Goal: Task Accomplishment & Management: Use online tool/utility

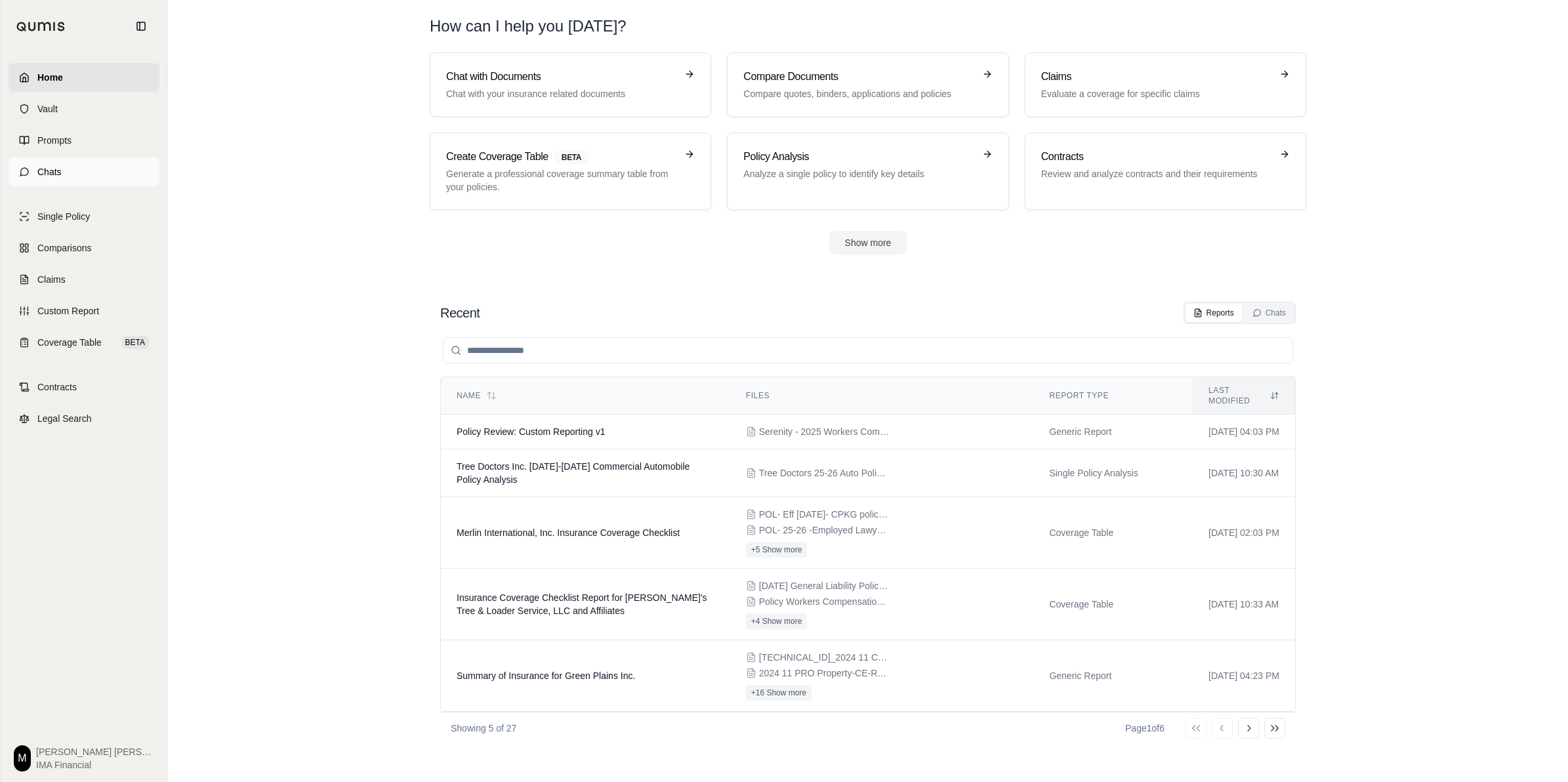
click at [73, 169] on link "Chats" at bounding box center [84, 171] width 151 height 29
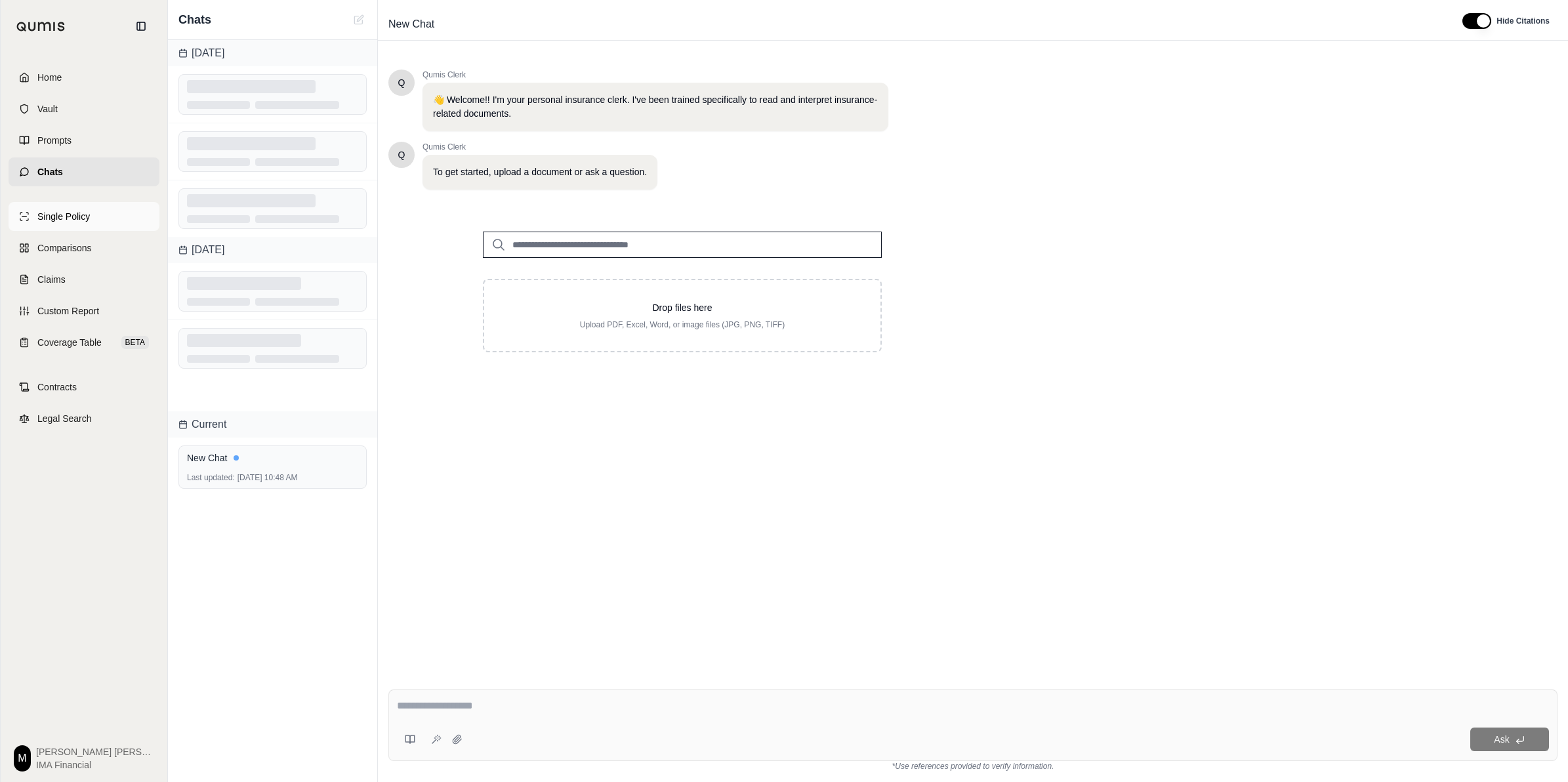
click at [94, 222] on link "Single Policy" at bounding box center [84, 216] width 151 height 29
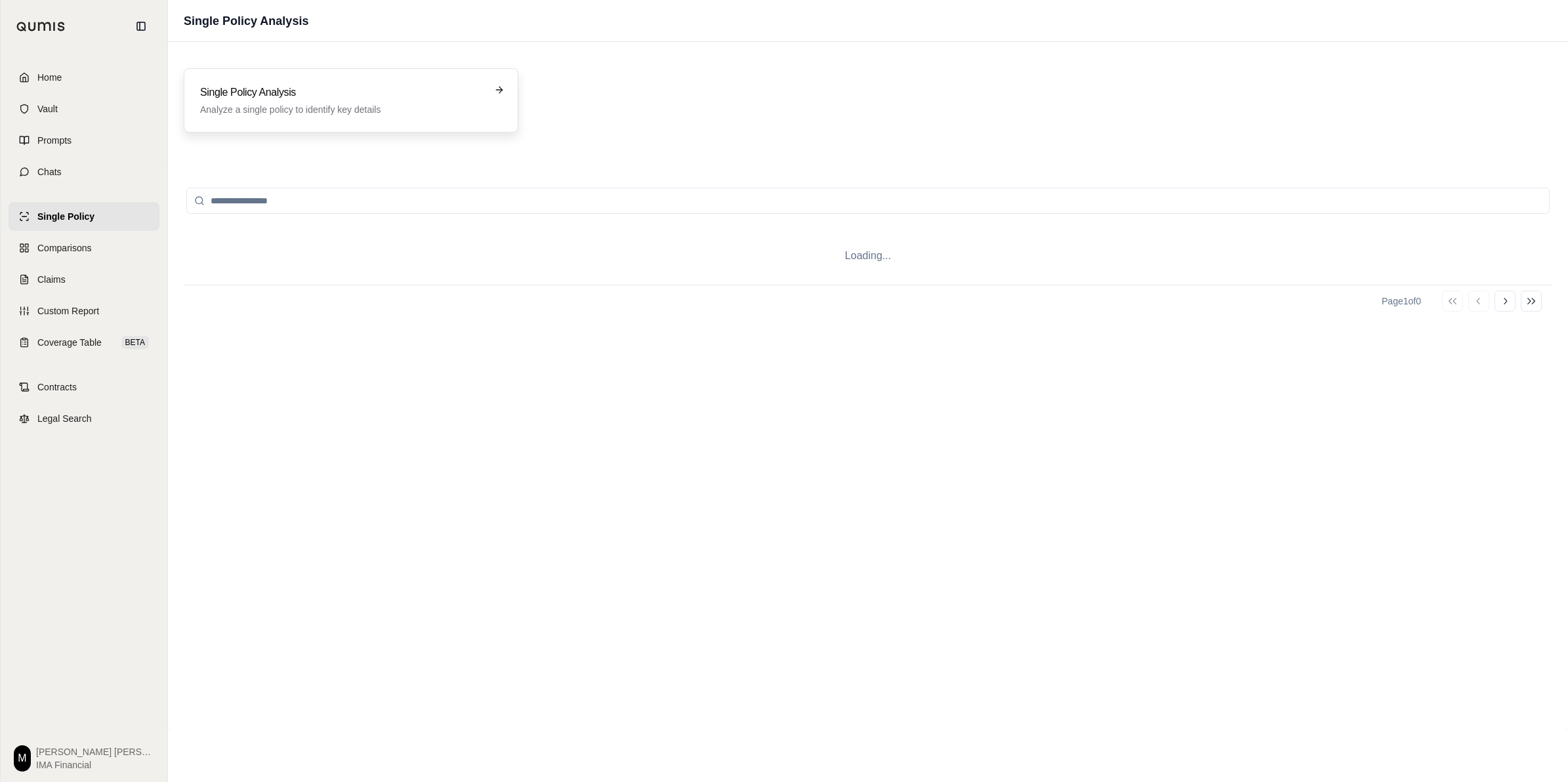
click at [333, 116] on p "Analyze a single policy to identify key details" at bounding box center [342, 110] width 283 height 13
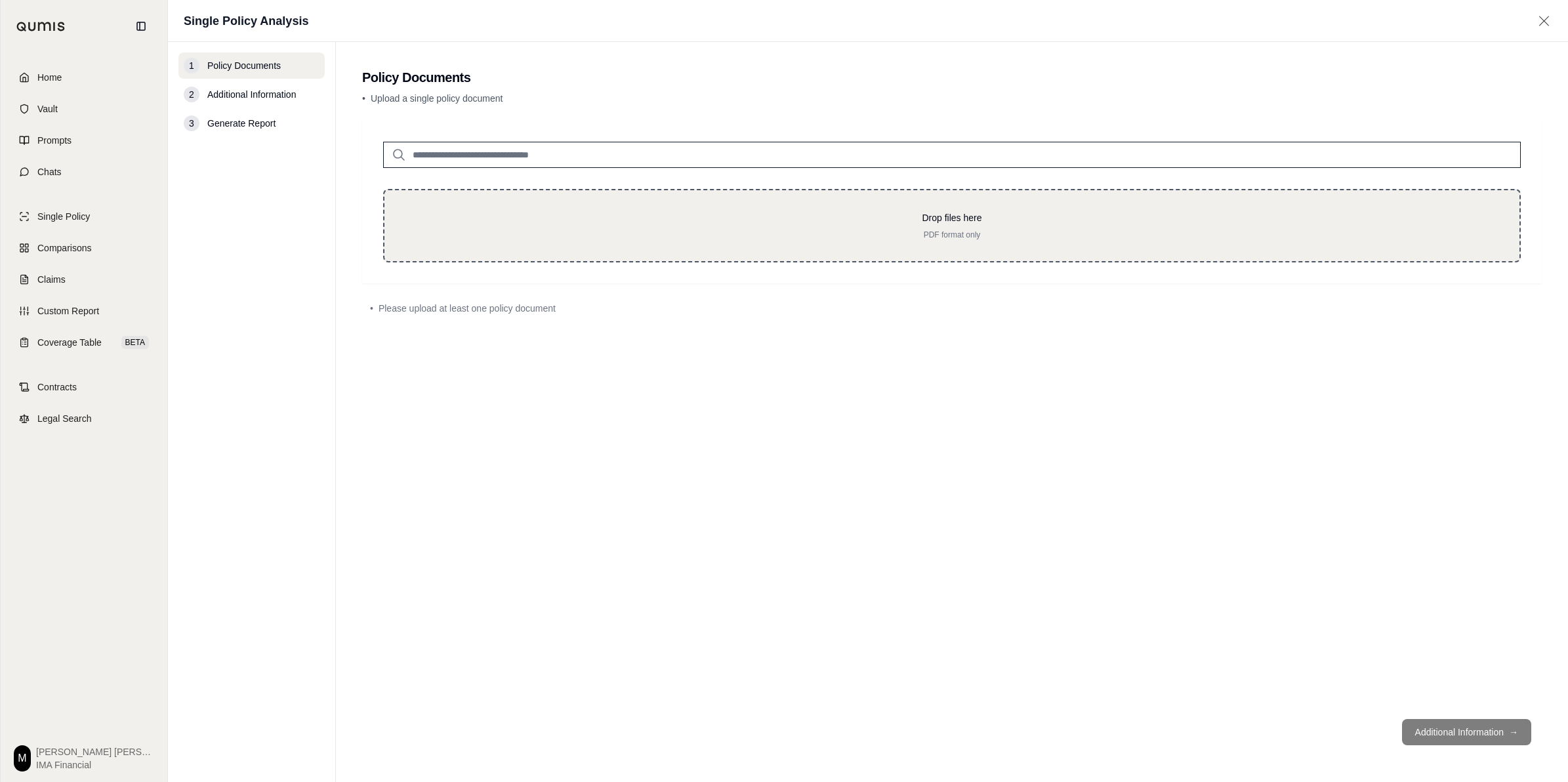
click at [575, 230] on p "PDF format only" at bounding box center [952, 235] width 1093 height 11
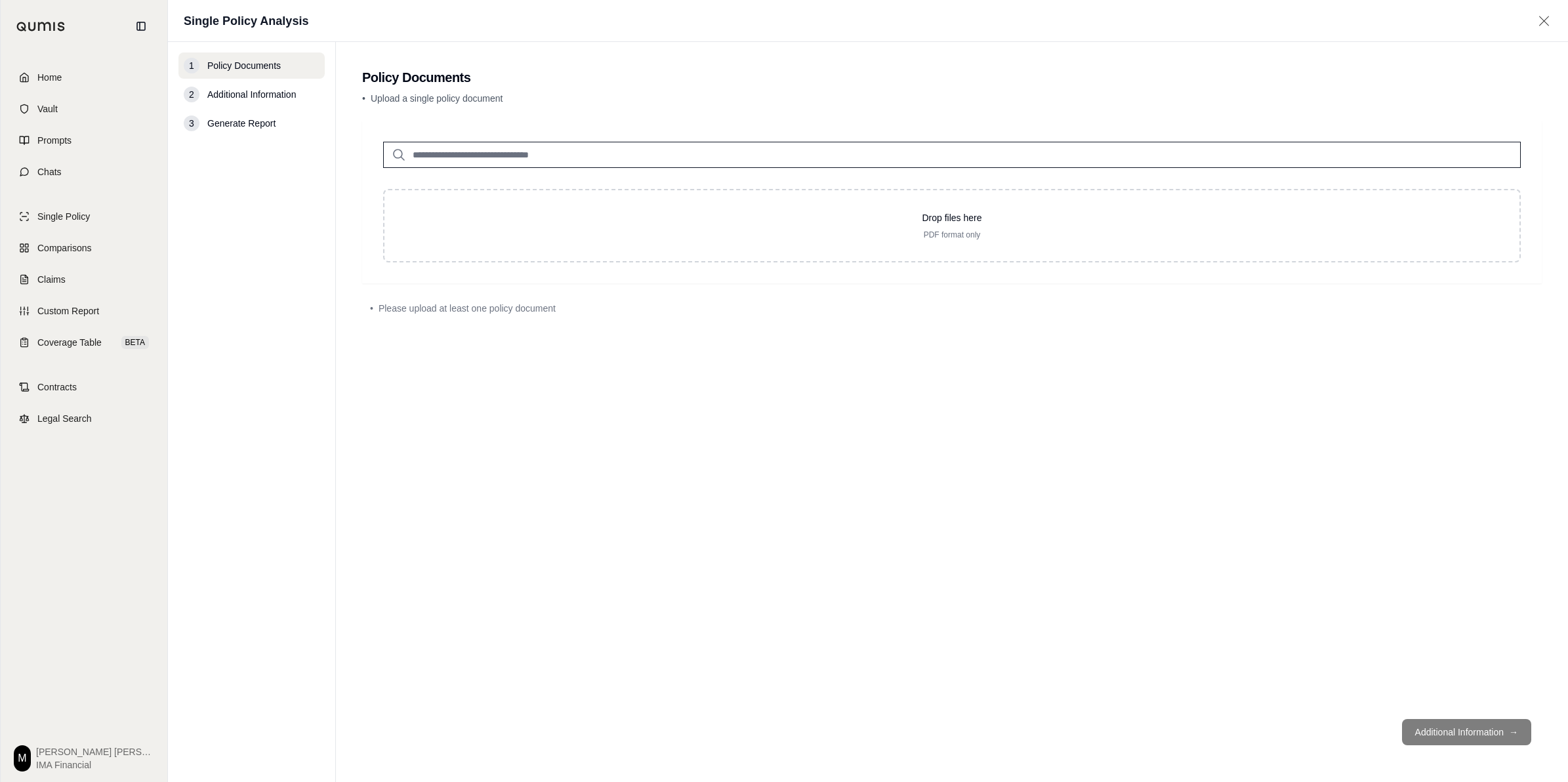
click at [696, 277] on div "Drop files here PDF format only" at bounding box center [952, 202] width 1180 height 163
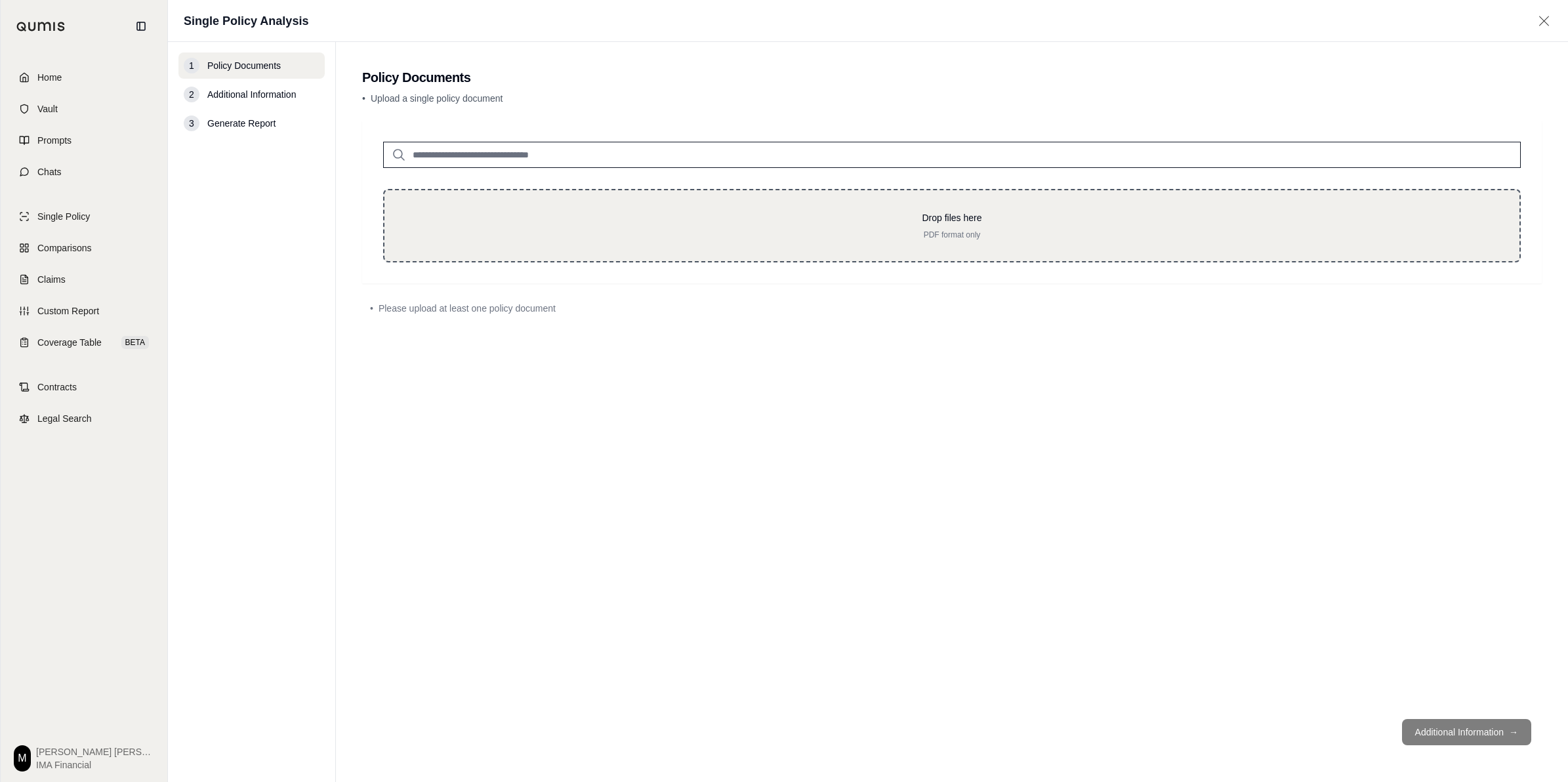
click at [681, 220] on p "Drop files here" at bounding box center [952, 218] width 1093 height 13
type input "**********"
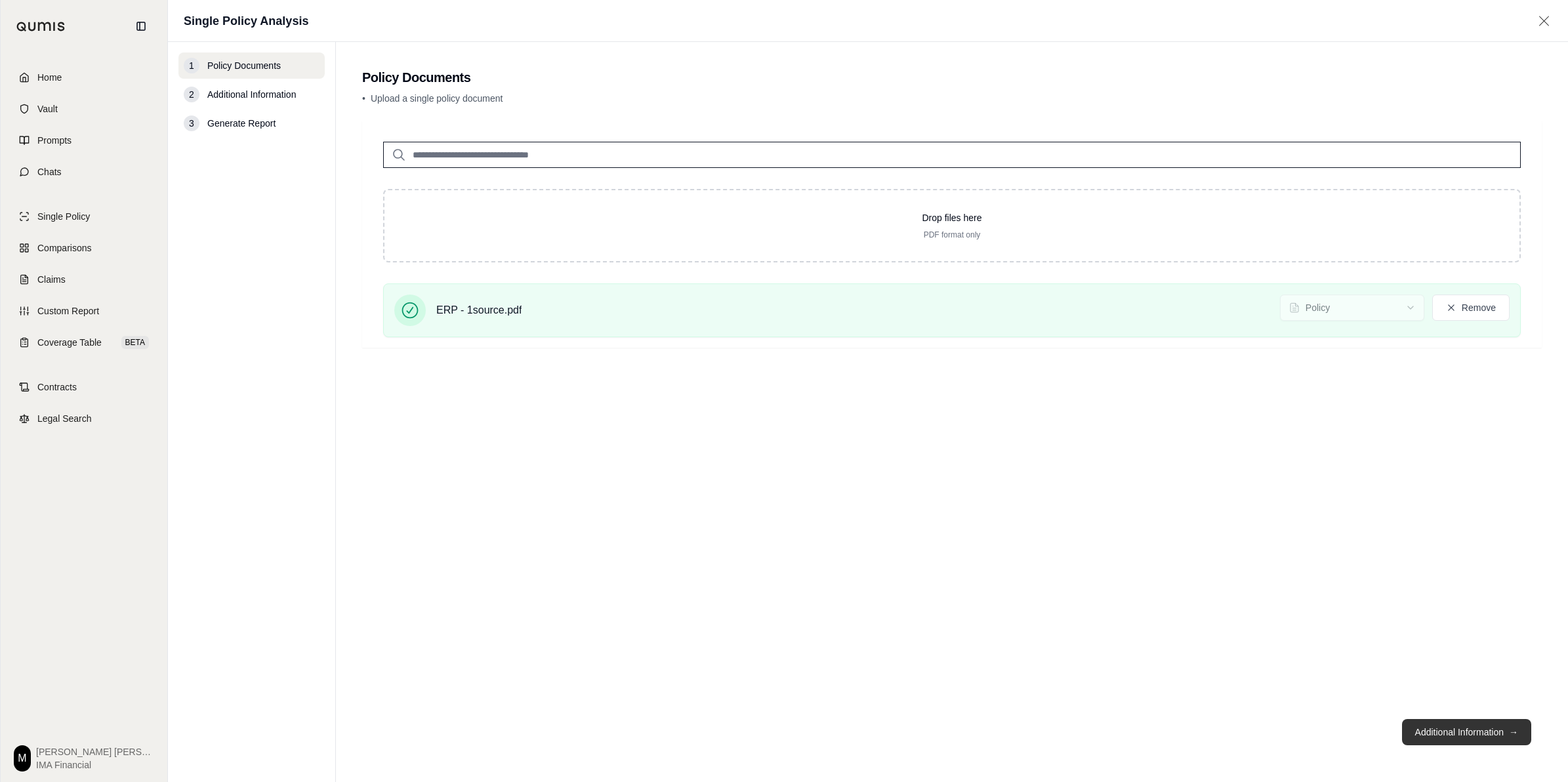
click at [1427, 726] on button "Additional Information →" at bounding box center [1466, 733] width 129 height 27
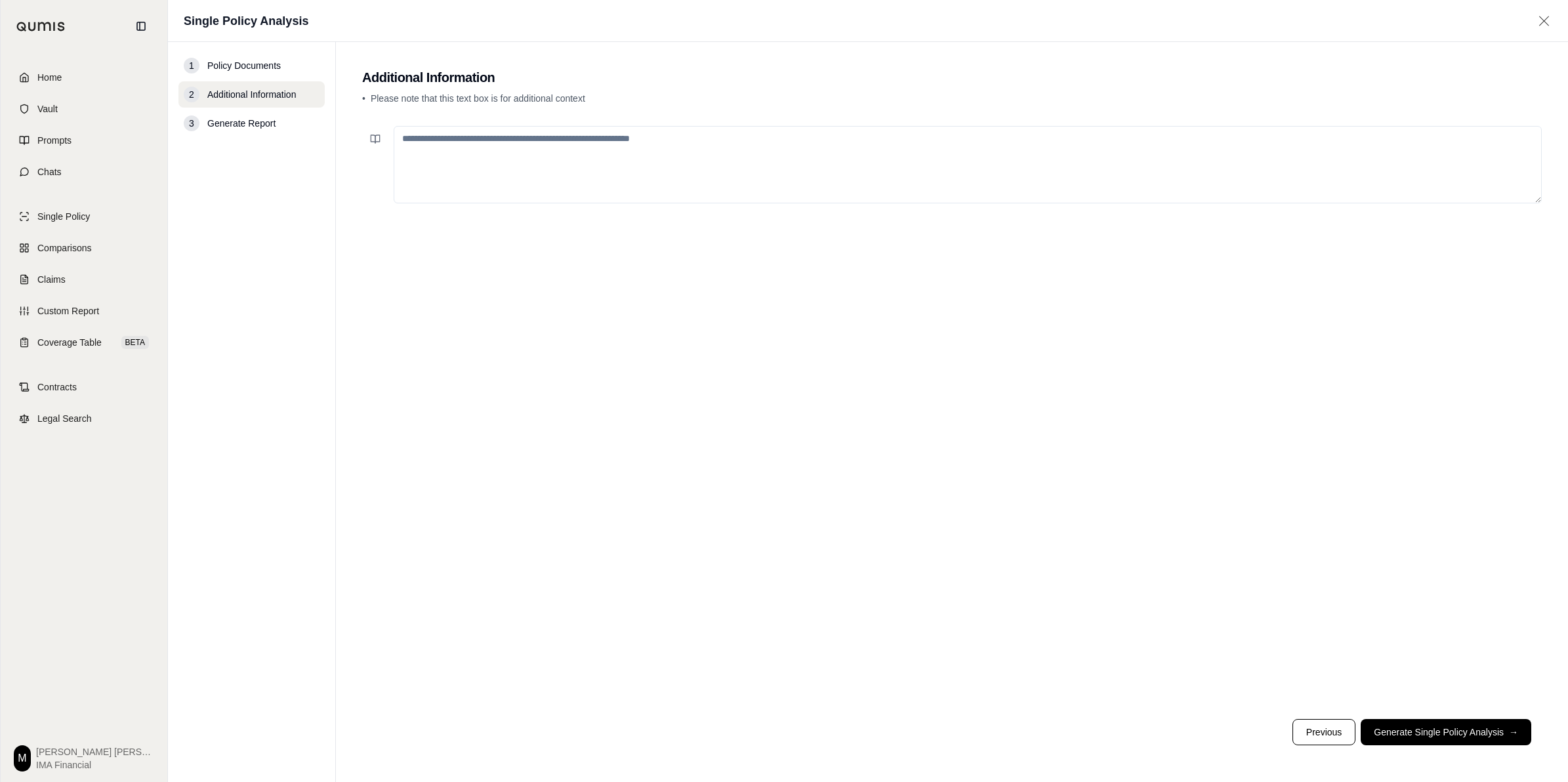
click at [506, 168] on textarea at bounding box center [967, 165] width 1148 height 78
click at [608, 143] on textarea "**********" at bounding box center [967, 165] width 1148 height 78
type textarea "**********"
click at [1421, 734] on button "Generate Single Policy Analysis →" at bounding box center [1445, 733] width 171 height 27
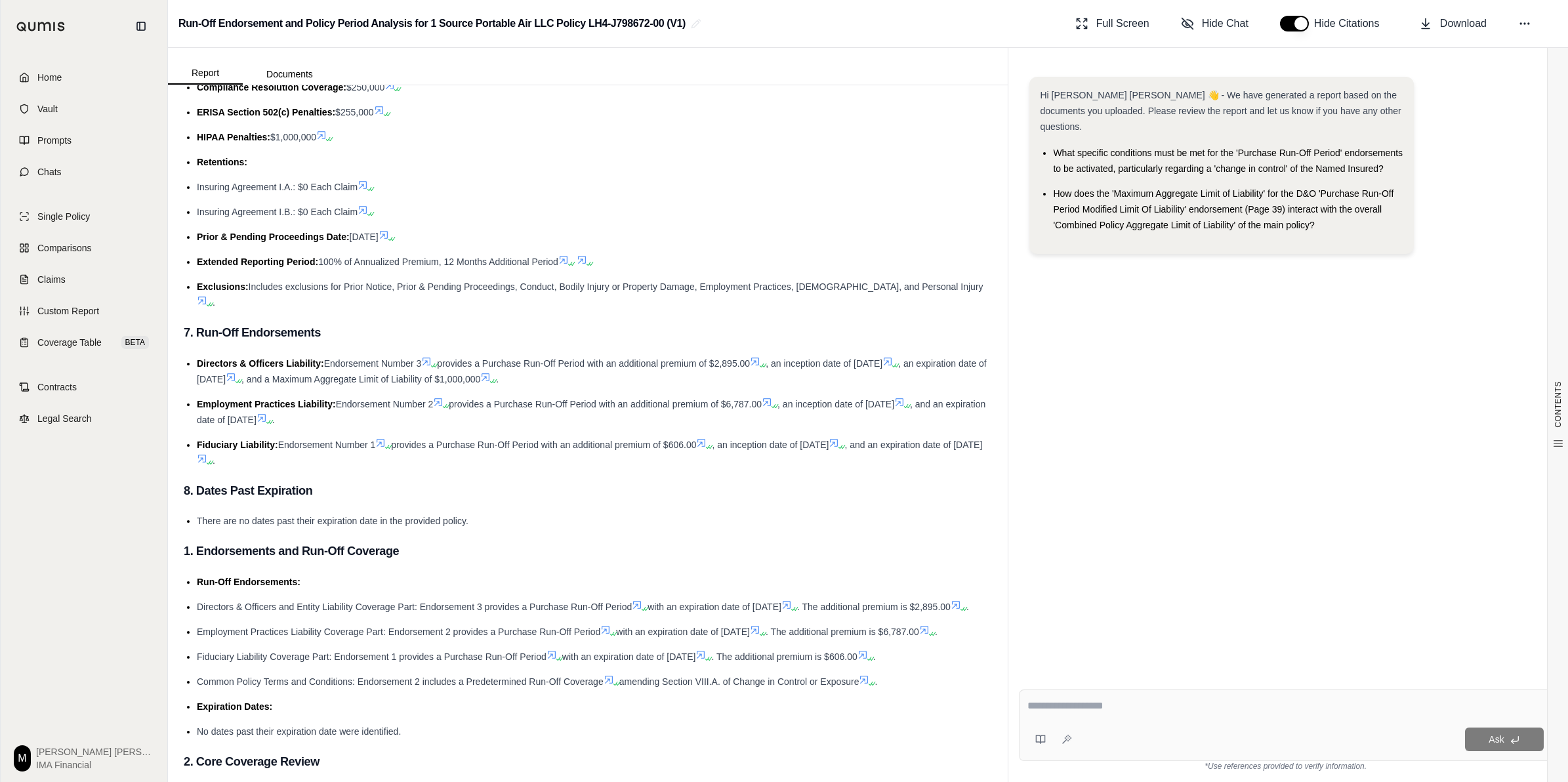
scroll to position [1559, 0]
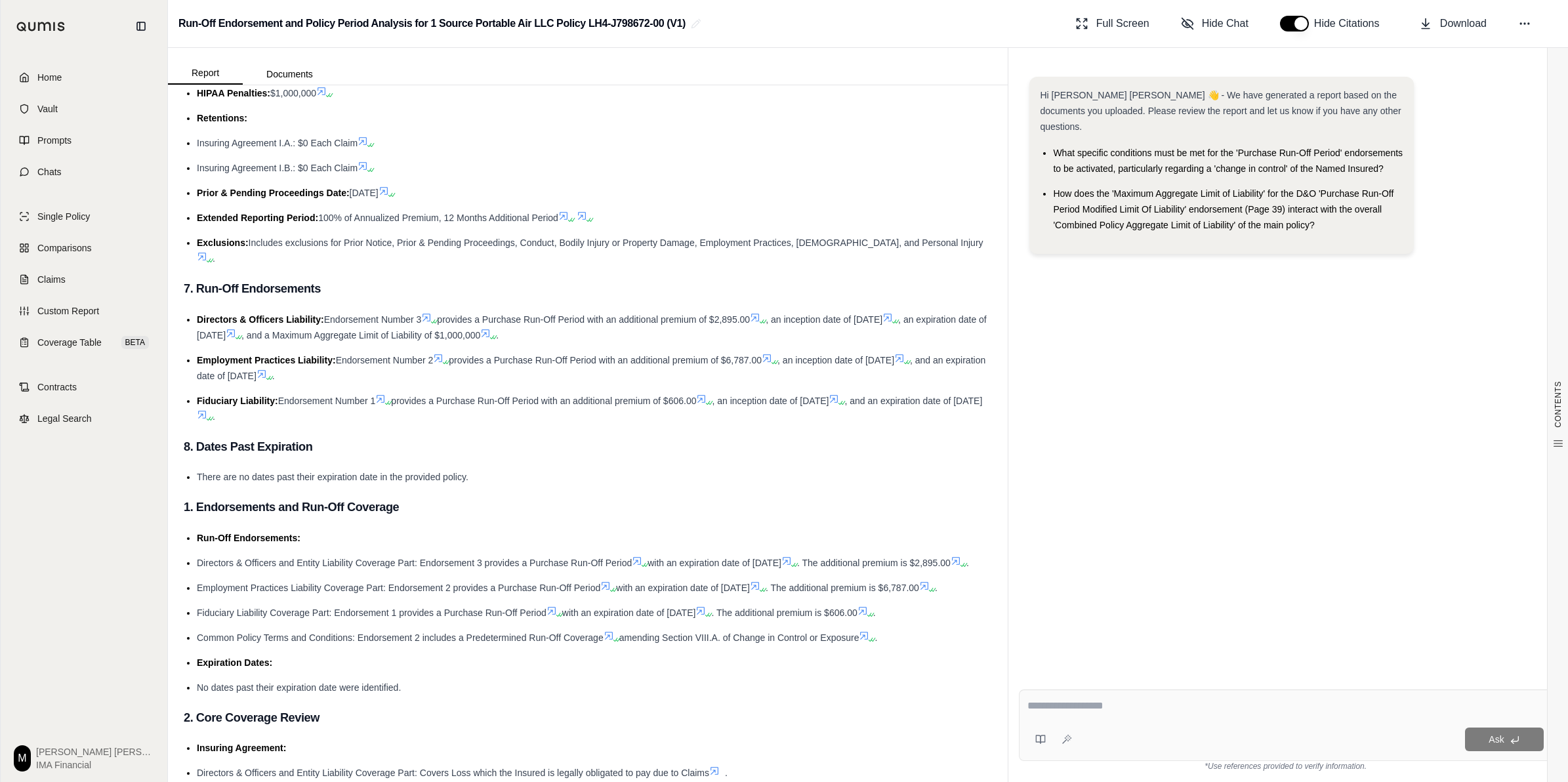
click at [236, 333] on icon at bounding box center [231, 333] width 11 height 11
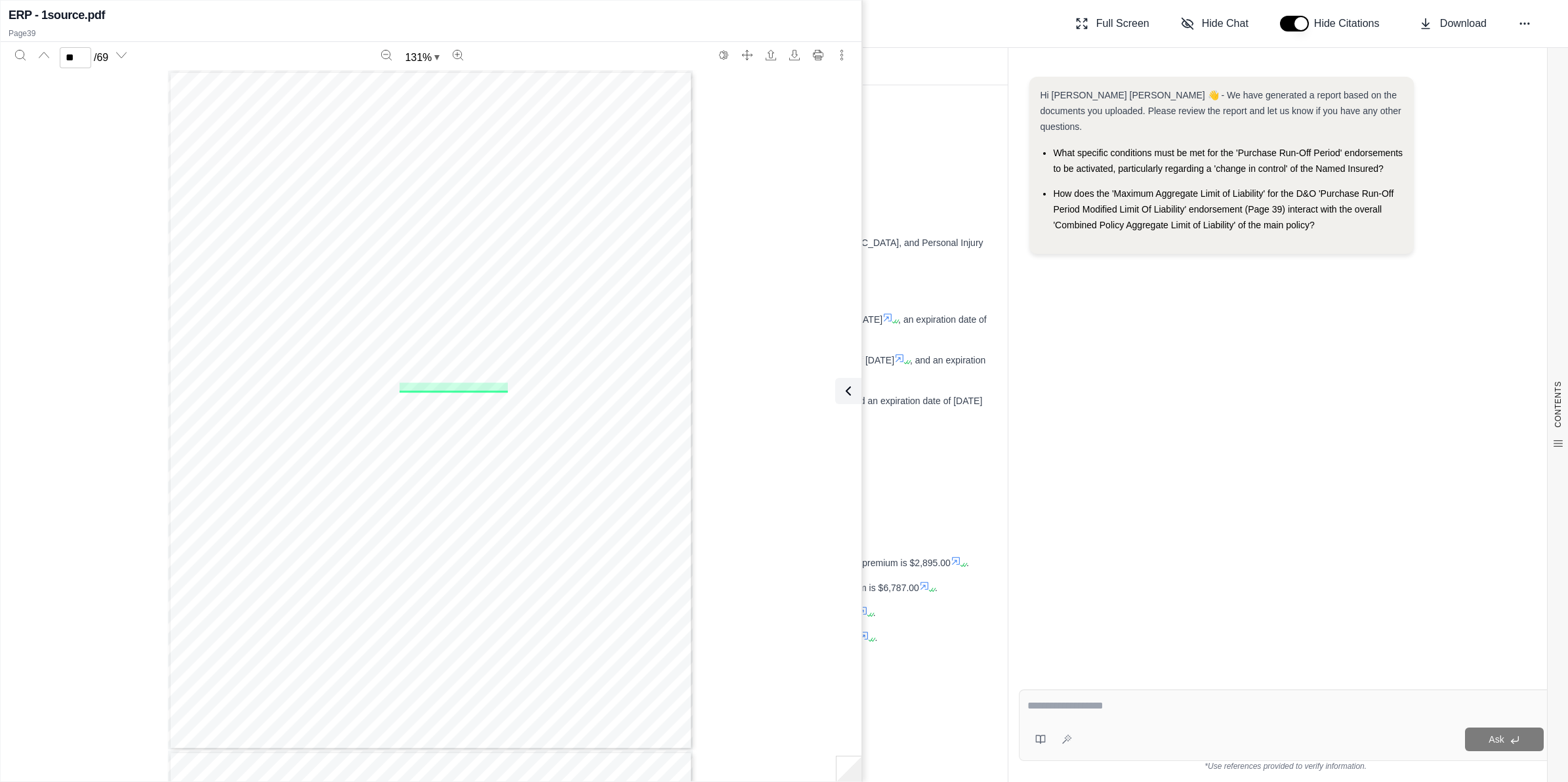
type input "**"
click at [853, 388] on icon at bounding box center [845, 391] width 16 height 16
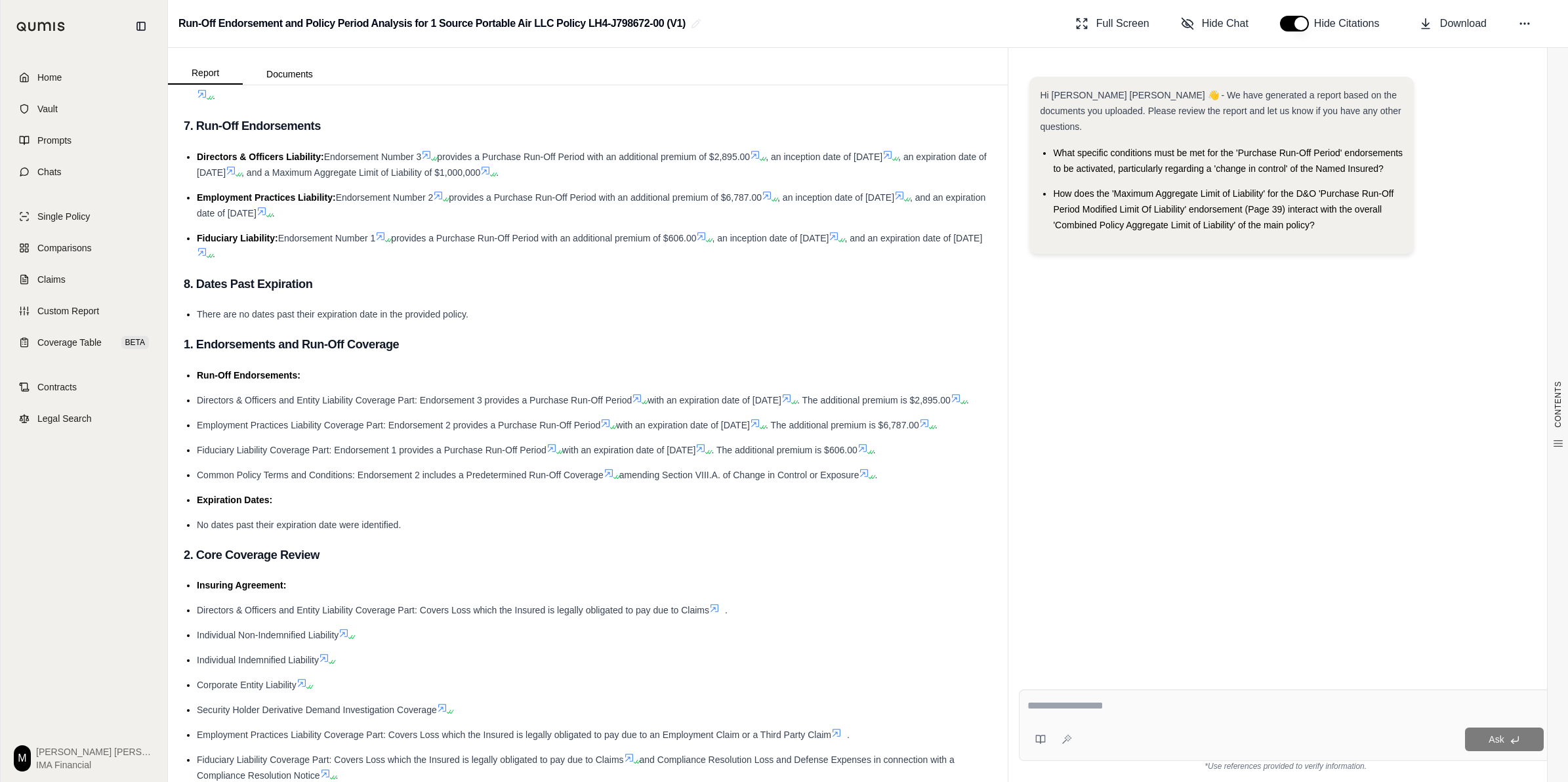
scroll to position [1969, 0]
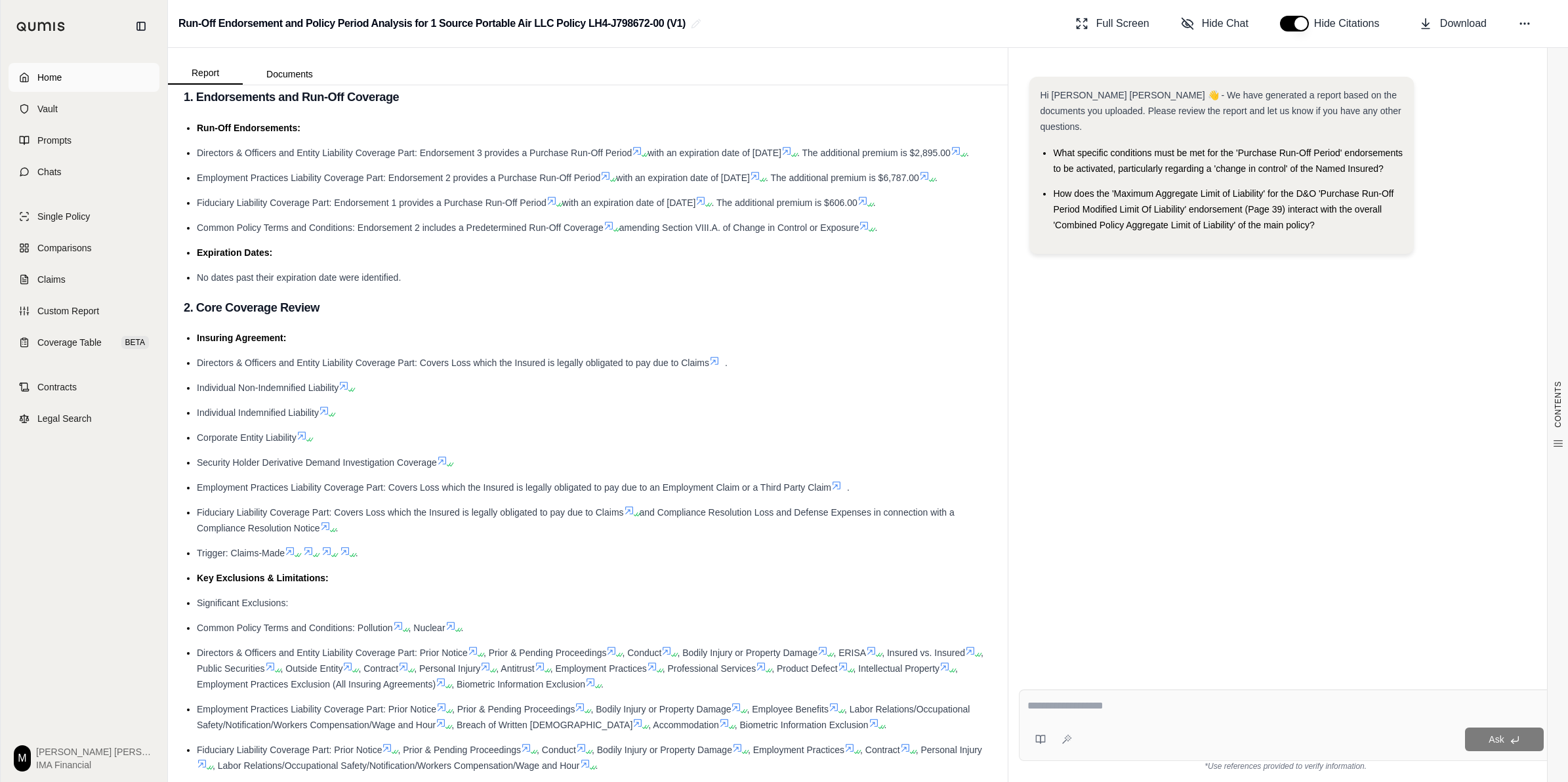
click at [63, 79] on link "Home" at bounding box center [84, 77] width 151 height 29
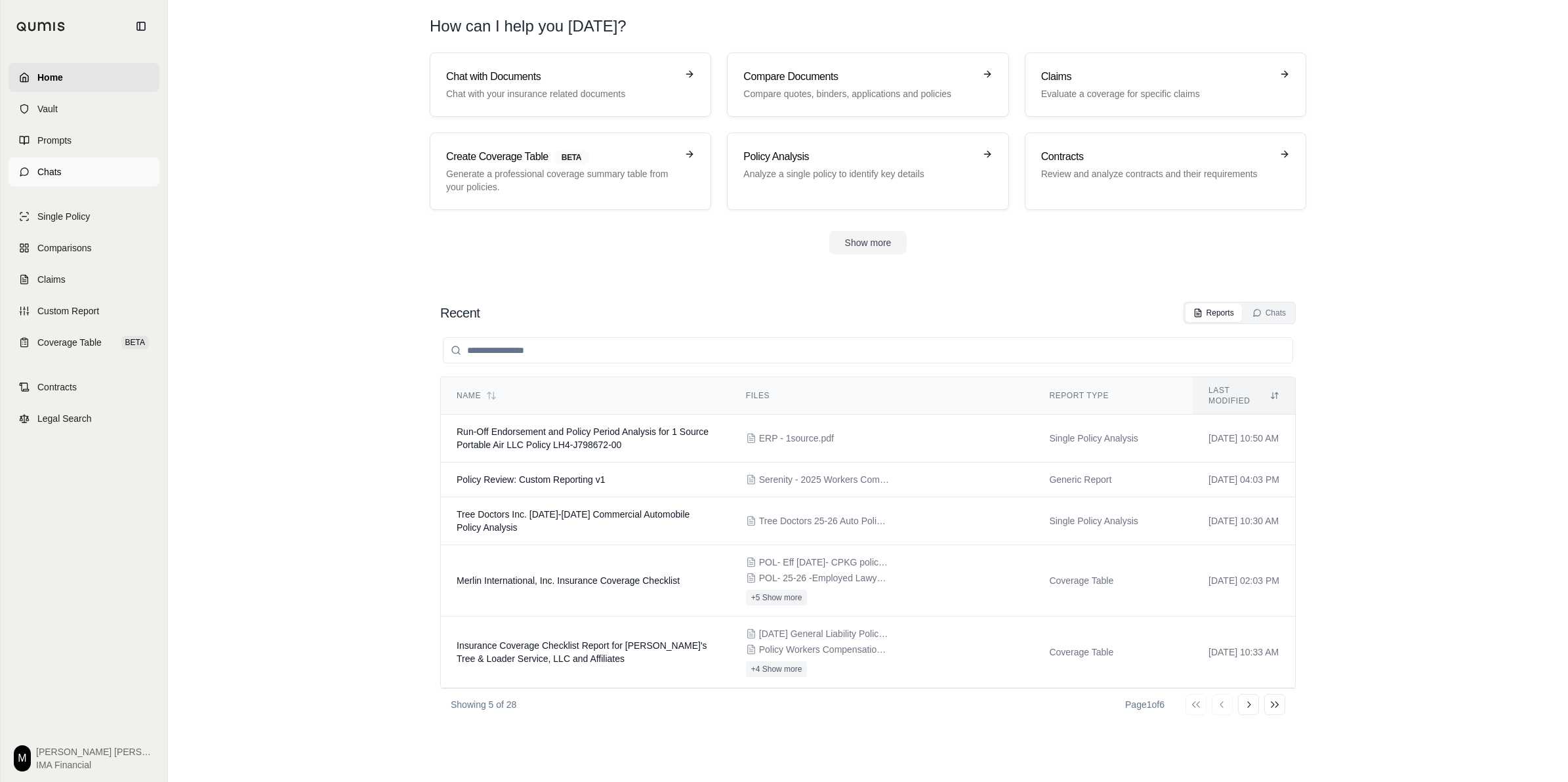
click at [94, 172] on link "Chats" at bounding box center [84, 171] width 151 height 29
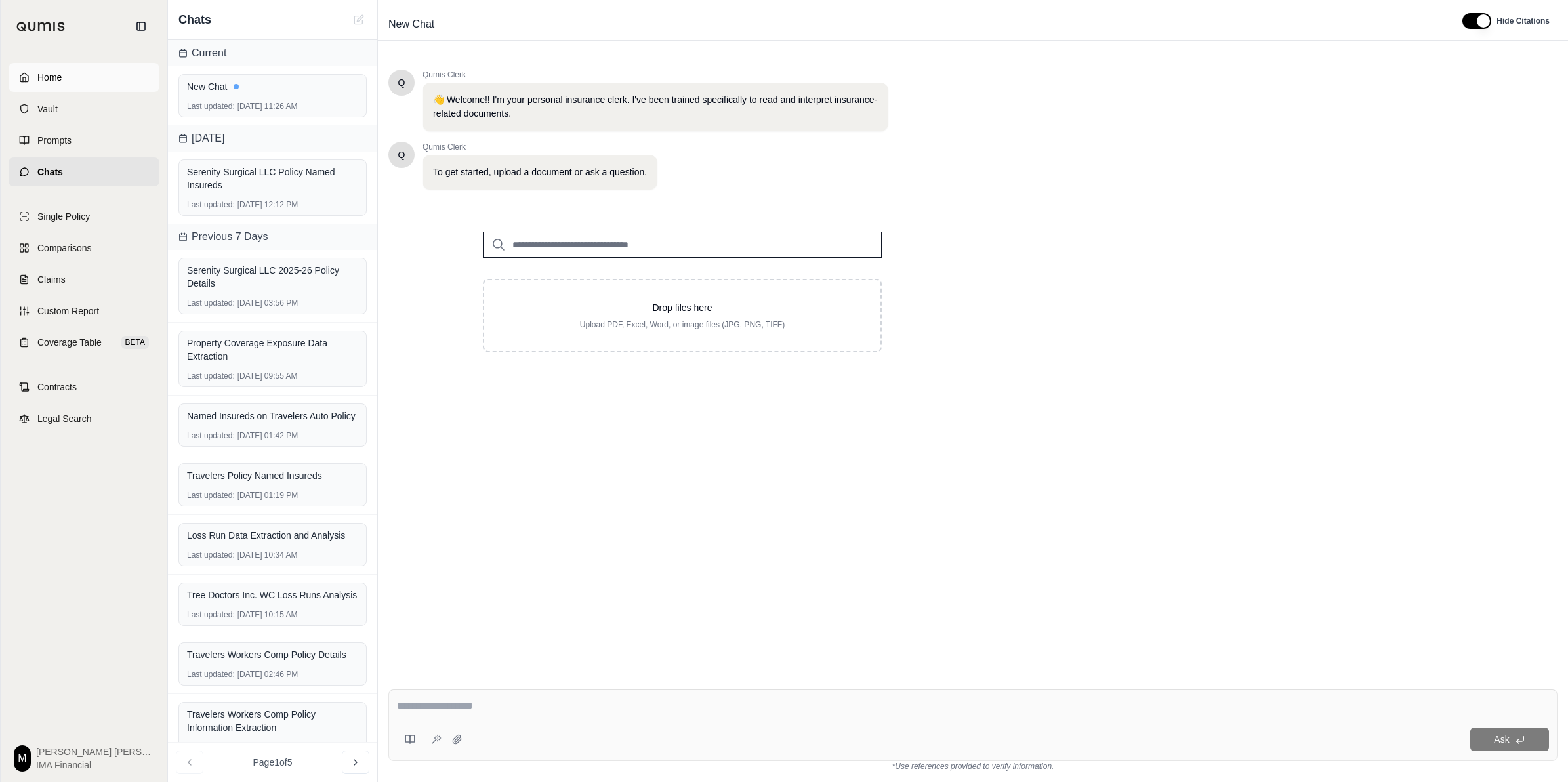
click at [64, 78] on link "Home" at bounding box center [84, 77] width 151 height 29
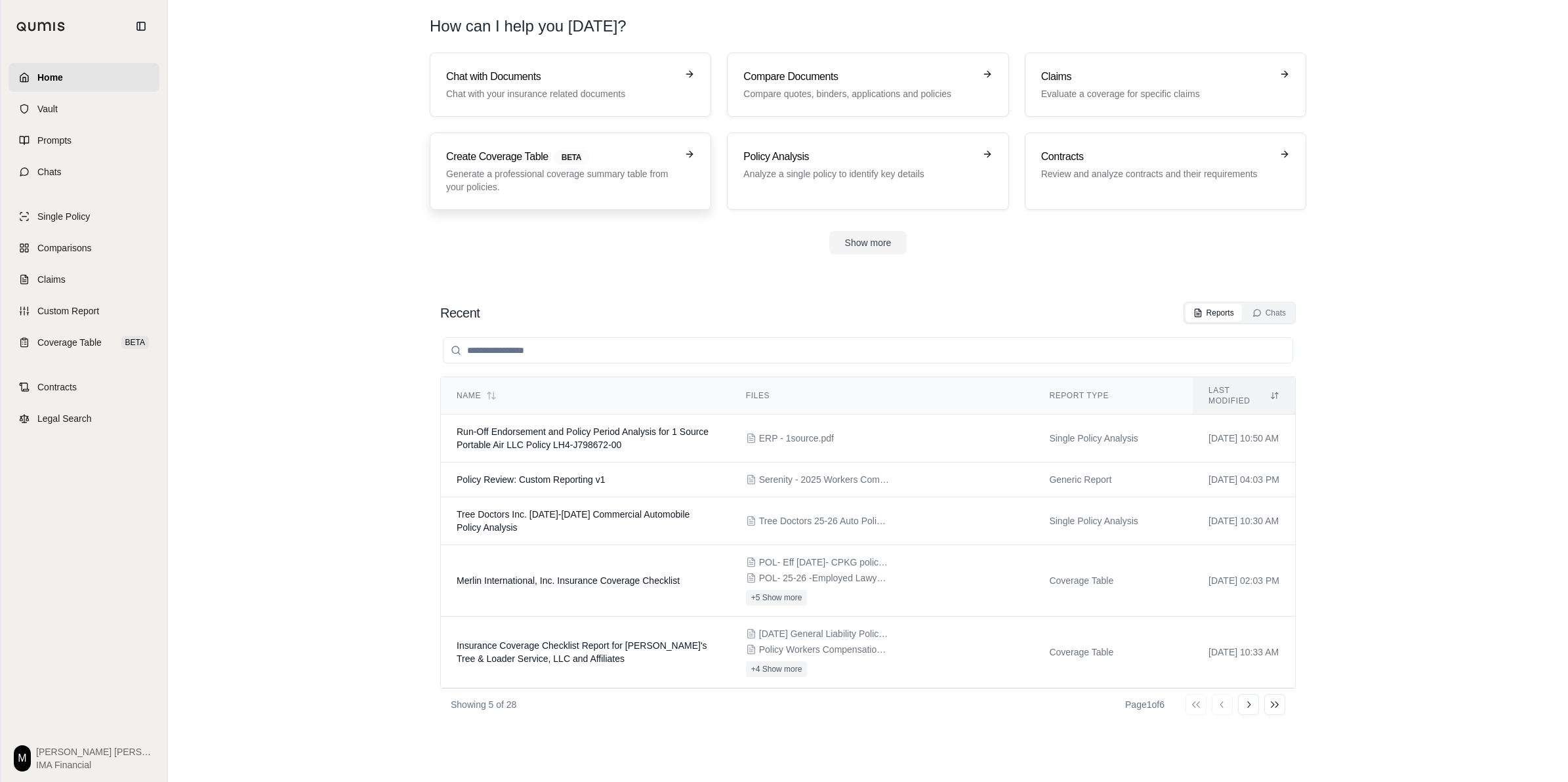
click at [579, 192] on p "Generate a professional coverage summary table from your policies." at bounding box center [561, 181] width 230 height 27
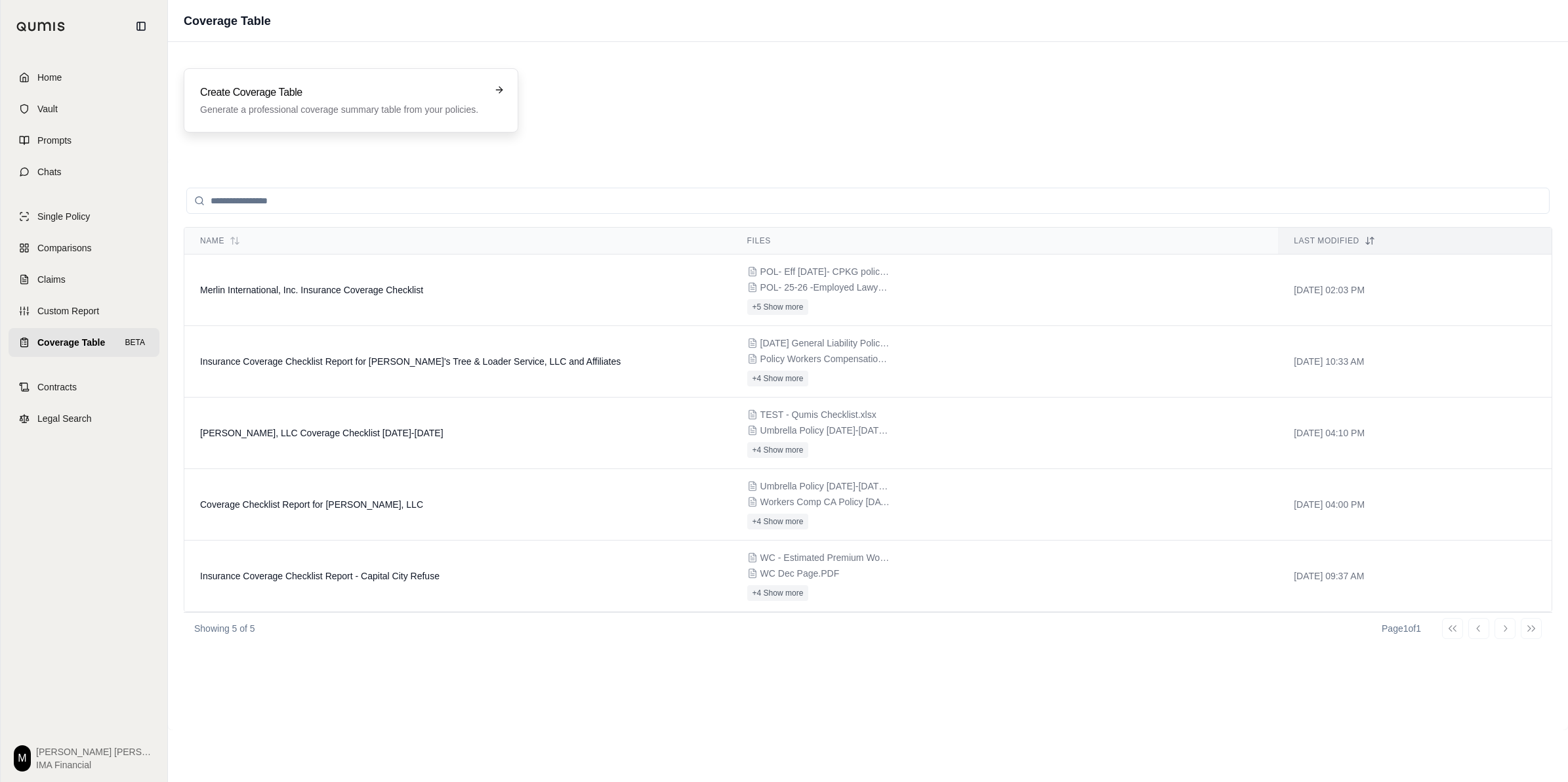
click at [326, 106] on p "Generate a professional coverage summary table from your policies." at bounding box center [342, 110] width 283 height 13
click at [429, 110] on p "Generate a professional coverage summary table from your policies." at bounding box center [342, 110] width 283 height 13
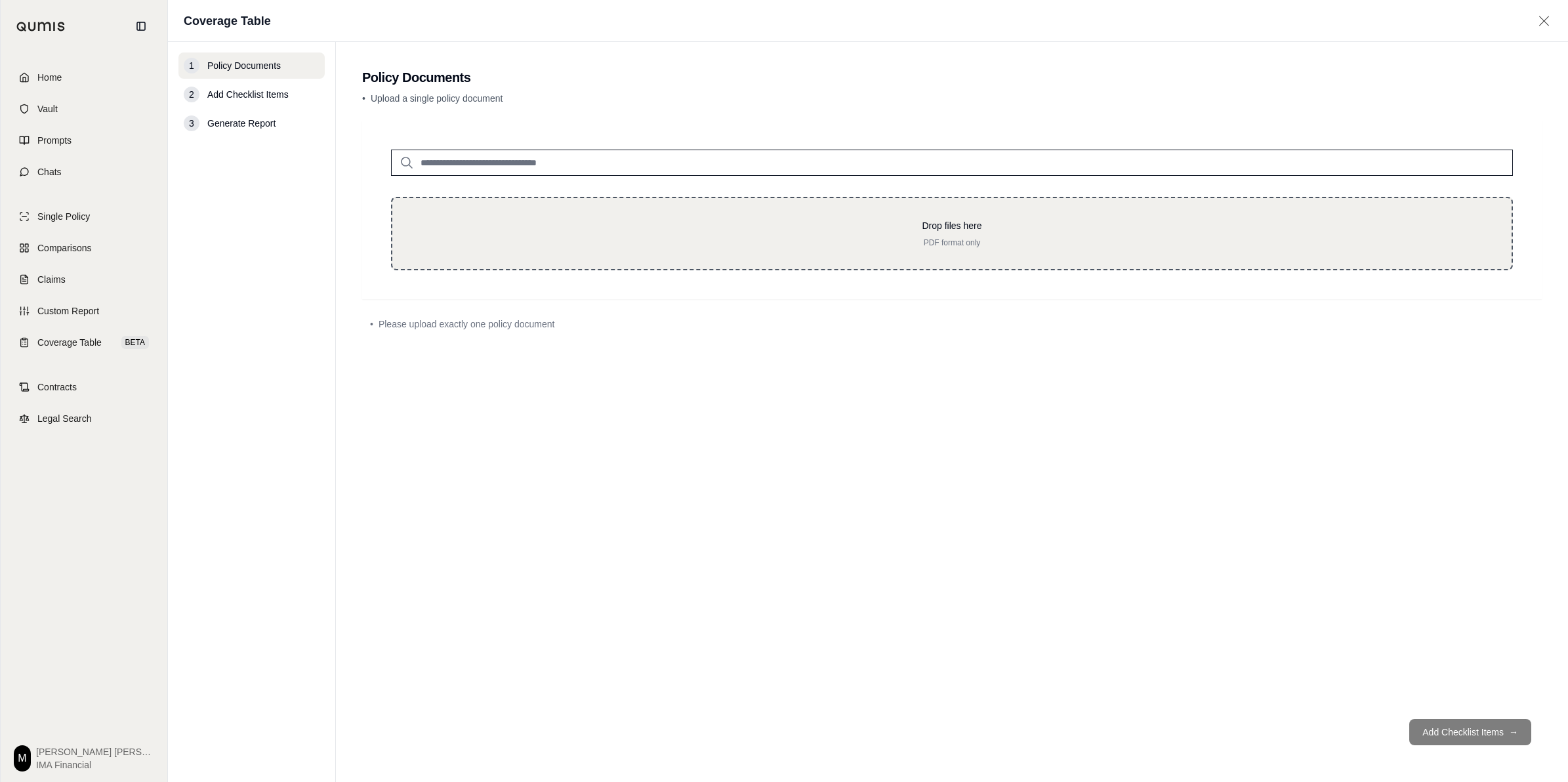
click at [739, 240] on p "PDF format only" at bounding box center [952, 243] width 1077 height 11
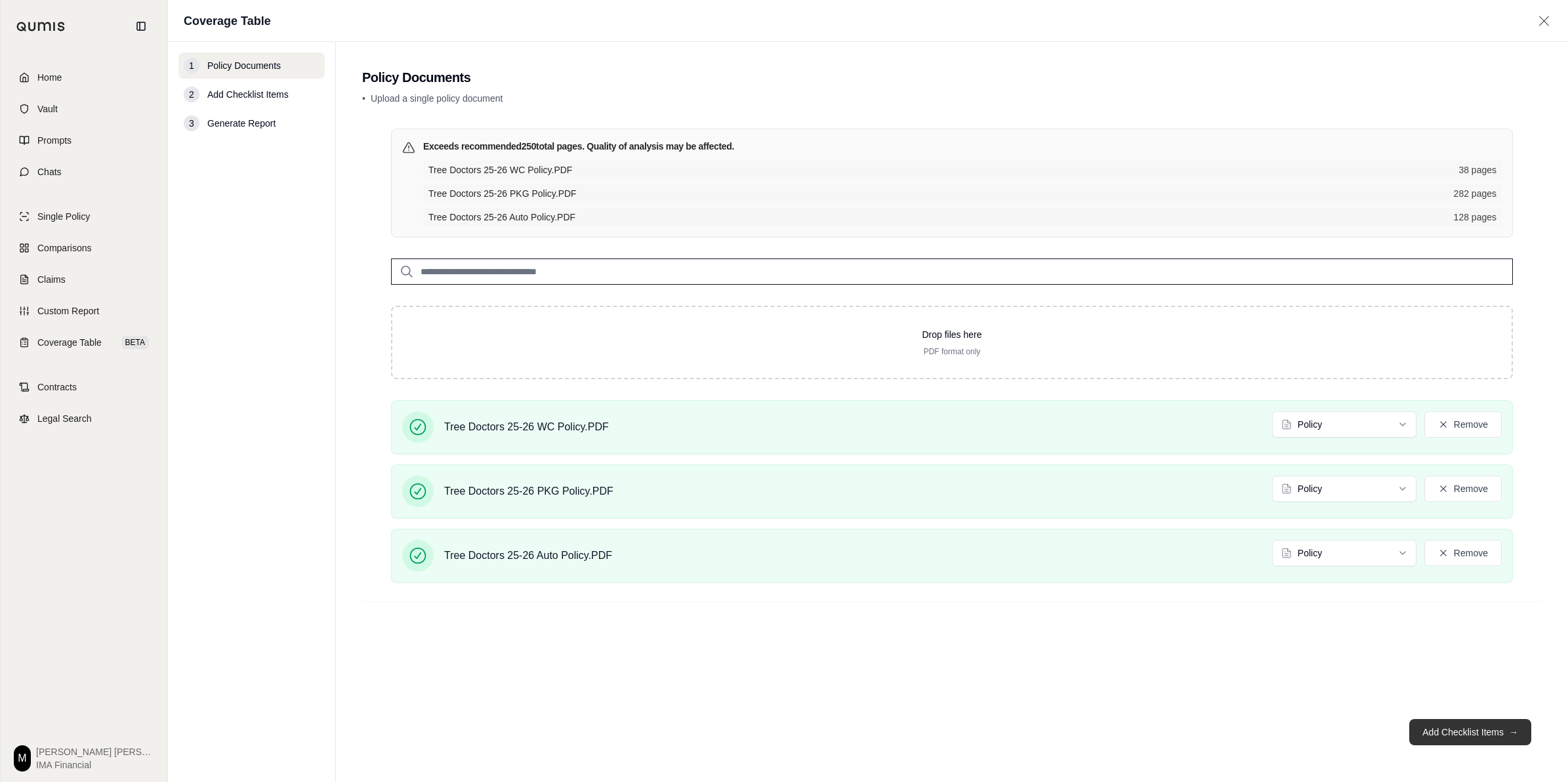
click at [1457, 736] on button "Add Checklist Items →" at bounding box center [1470, 733] width 122 height 27
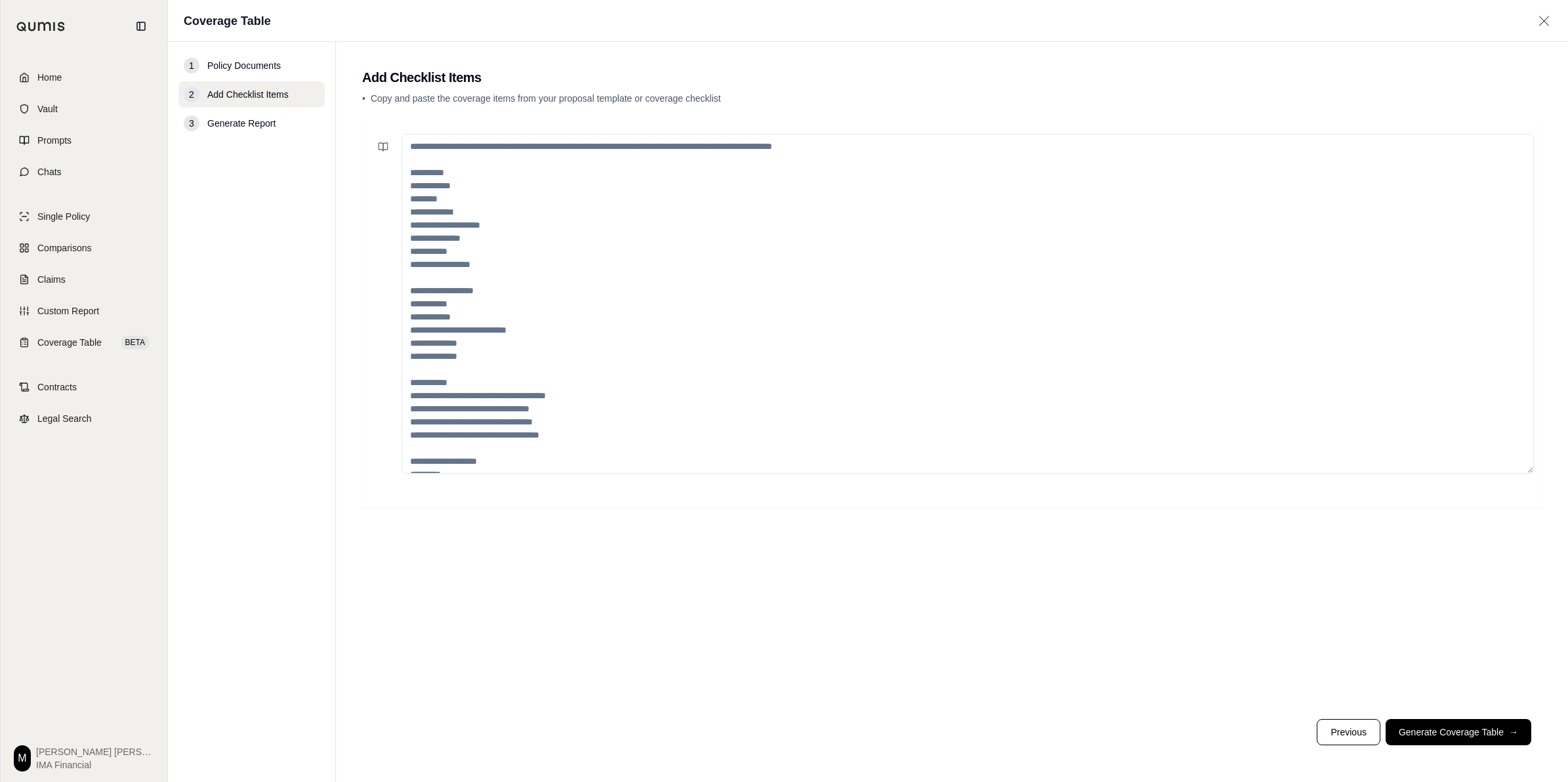
click at [568, 149] on textarea at bounding box center [967, 304] width 1132 height 340
click at [451, 165] on textarea at bounding box center [967, 304] width 1132 height 340
click at [474, 179] on textarea at bounding box center [967, 304] width 1132 height 340
click at [486, 191] on textarea at bounding box center [967, 304] width 1132 height 340
click at [484, 198] on textarea at bounding box center [967, 304] width 1132 height 340
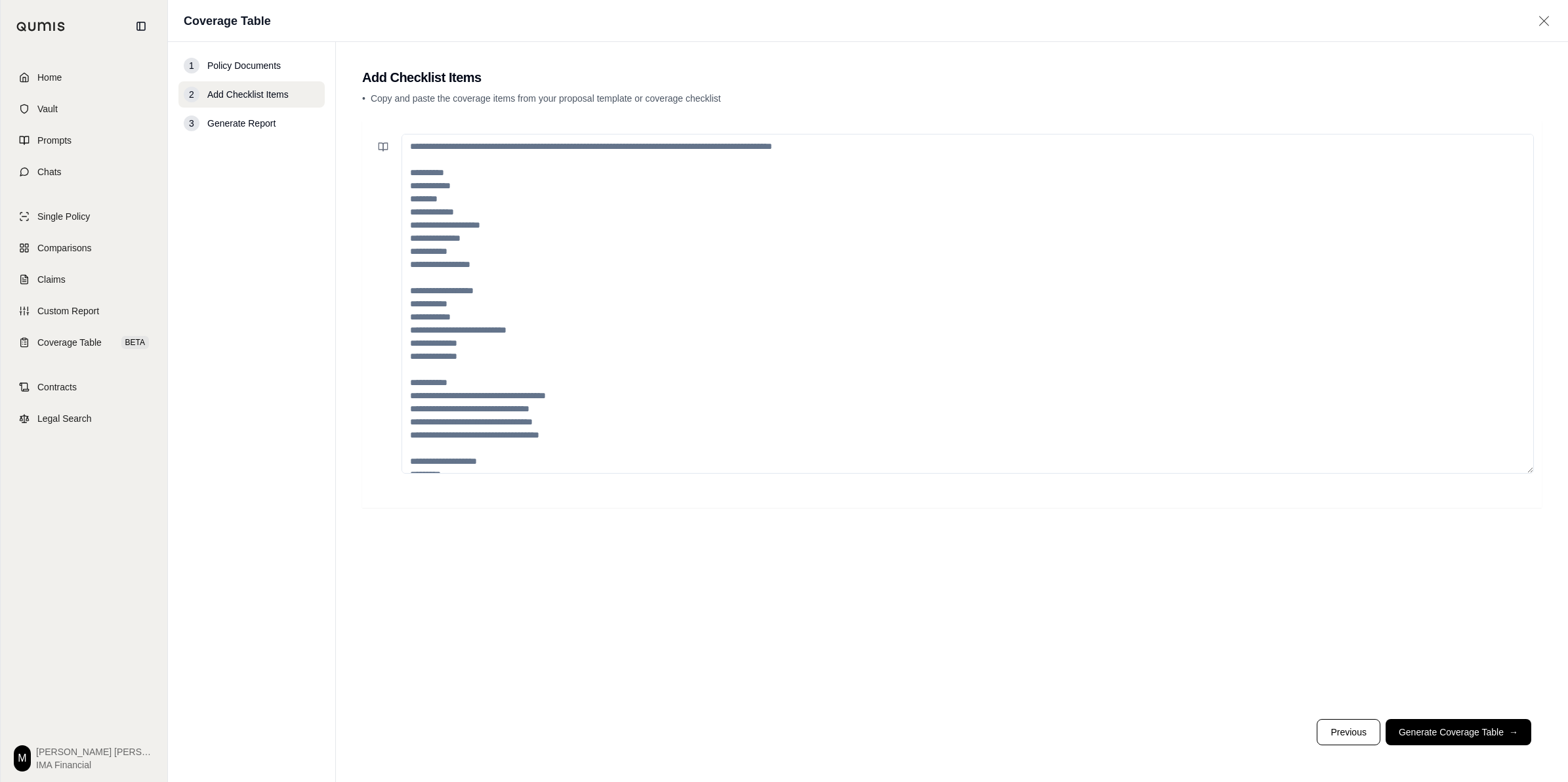
click at [556, 148] on textarea at bounding box center [967, 304] width 1132 height 340
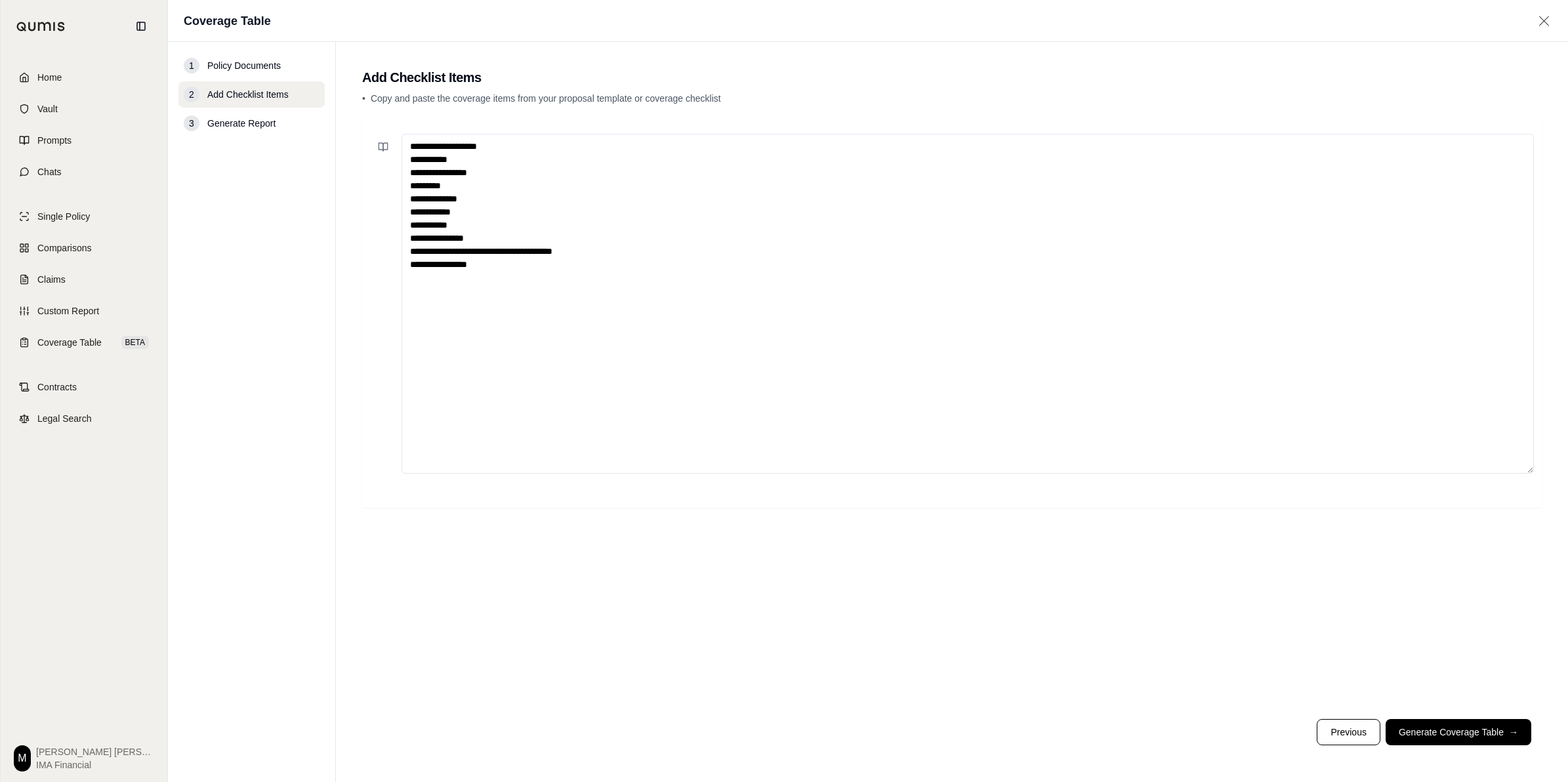
drag, startPoint x: 493, startPoint y: 266, endPoint x: 407, endPoint y: 140, distance: 152.6
click at [407, 140] on textarea "**********" at bounding box center [967, 304] width 1132 height 340
click at [482, 319] on textarea "**********" at bounding box center [967, 304] width 1132 height 340
type textarea "**********"
click at [1434, 737] on button "Generate Coverage Table →" at bounding box center [1458, 733] width 145 height 27
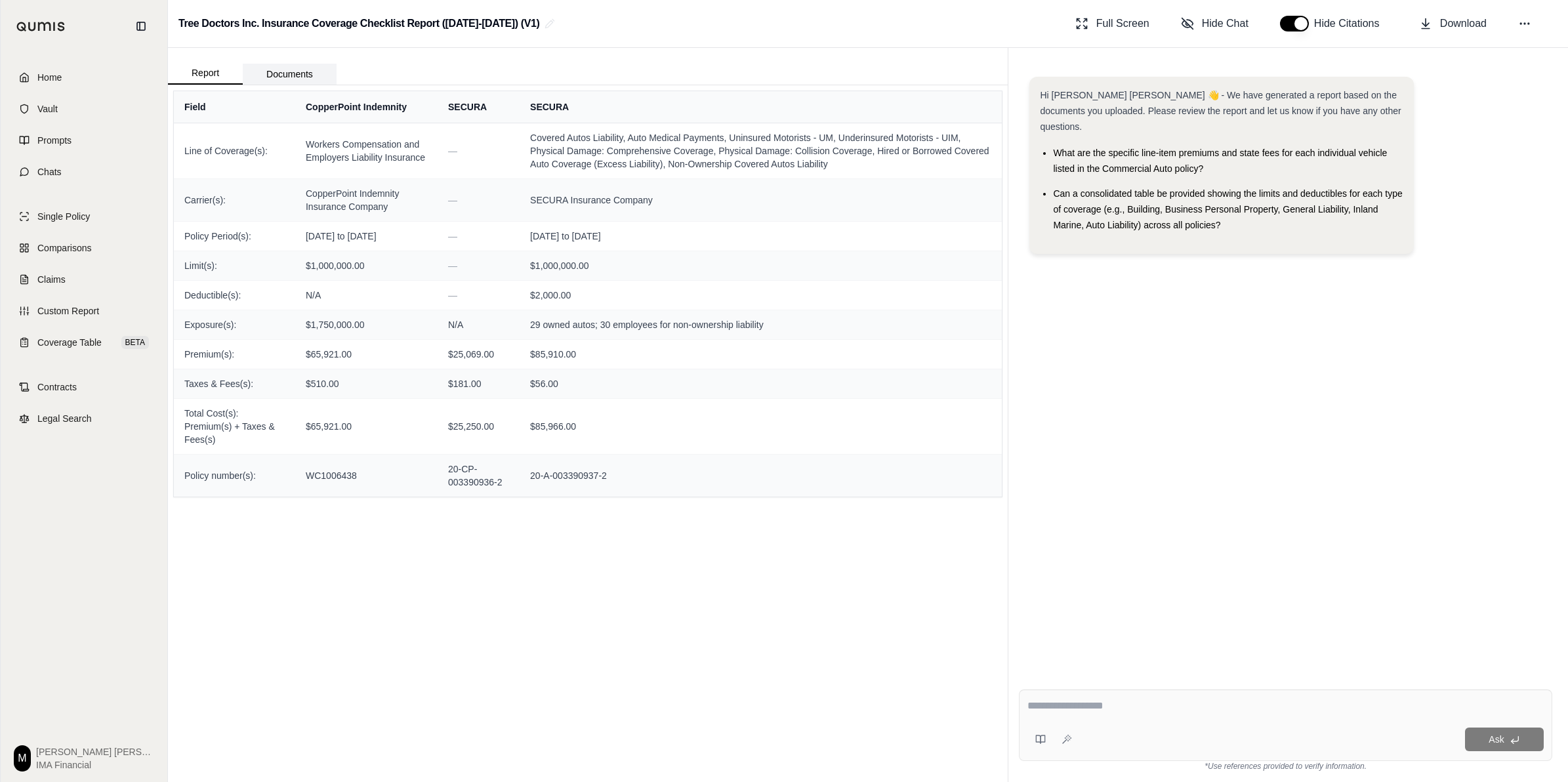
drag, startPoint x: 289, startPoint y: 70, endPoint x: 283, endPoint y: 64, distance: 8.5
click at [289, 70] on button "Documents" at bounding box center [289, 74] width 94 height 21
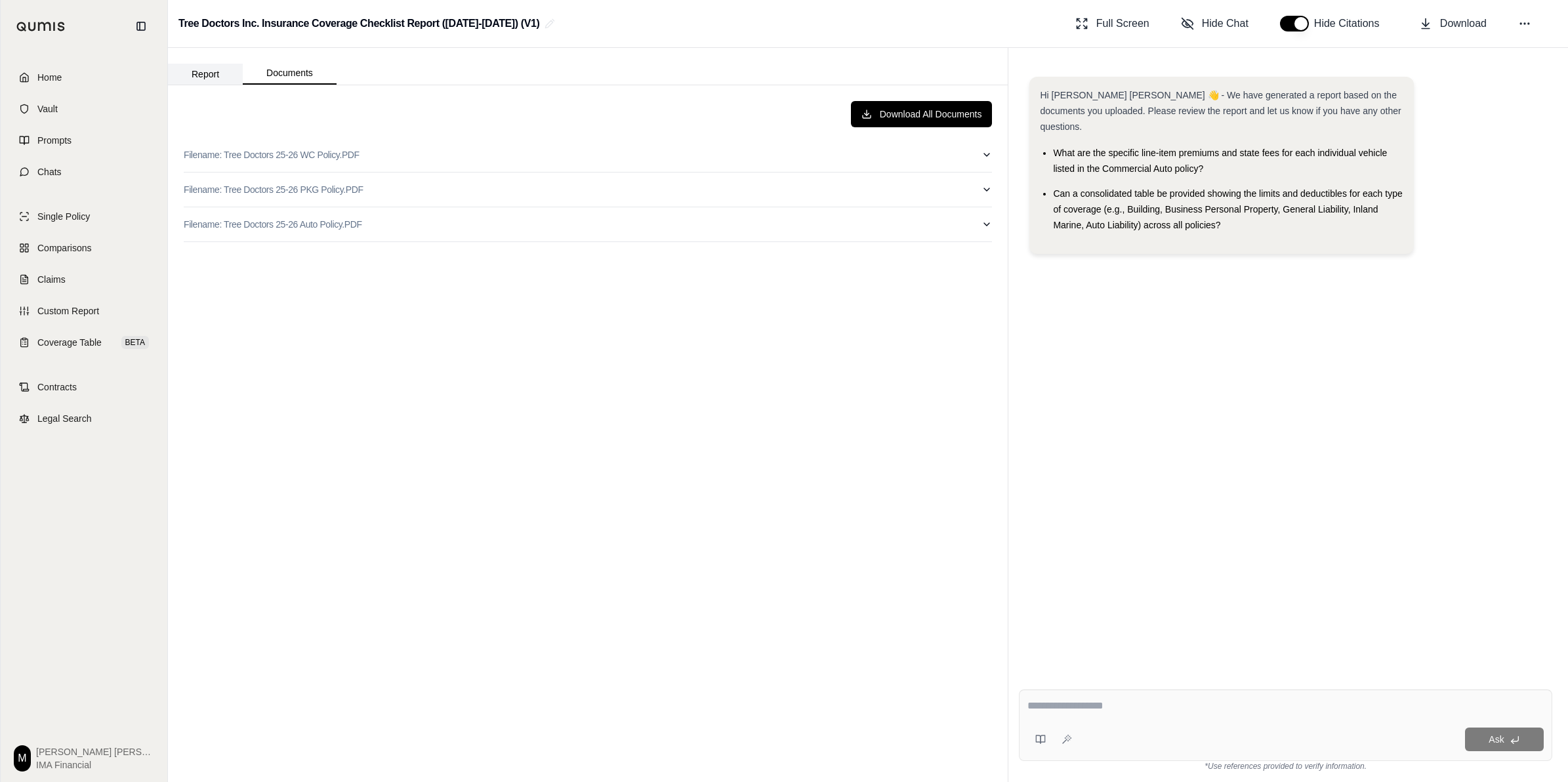
click at [232, 68] on button "Report" at bounding box center [205, 74] width 75 height 21
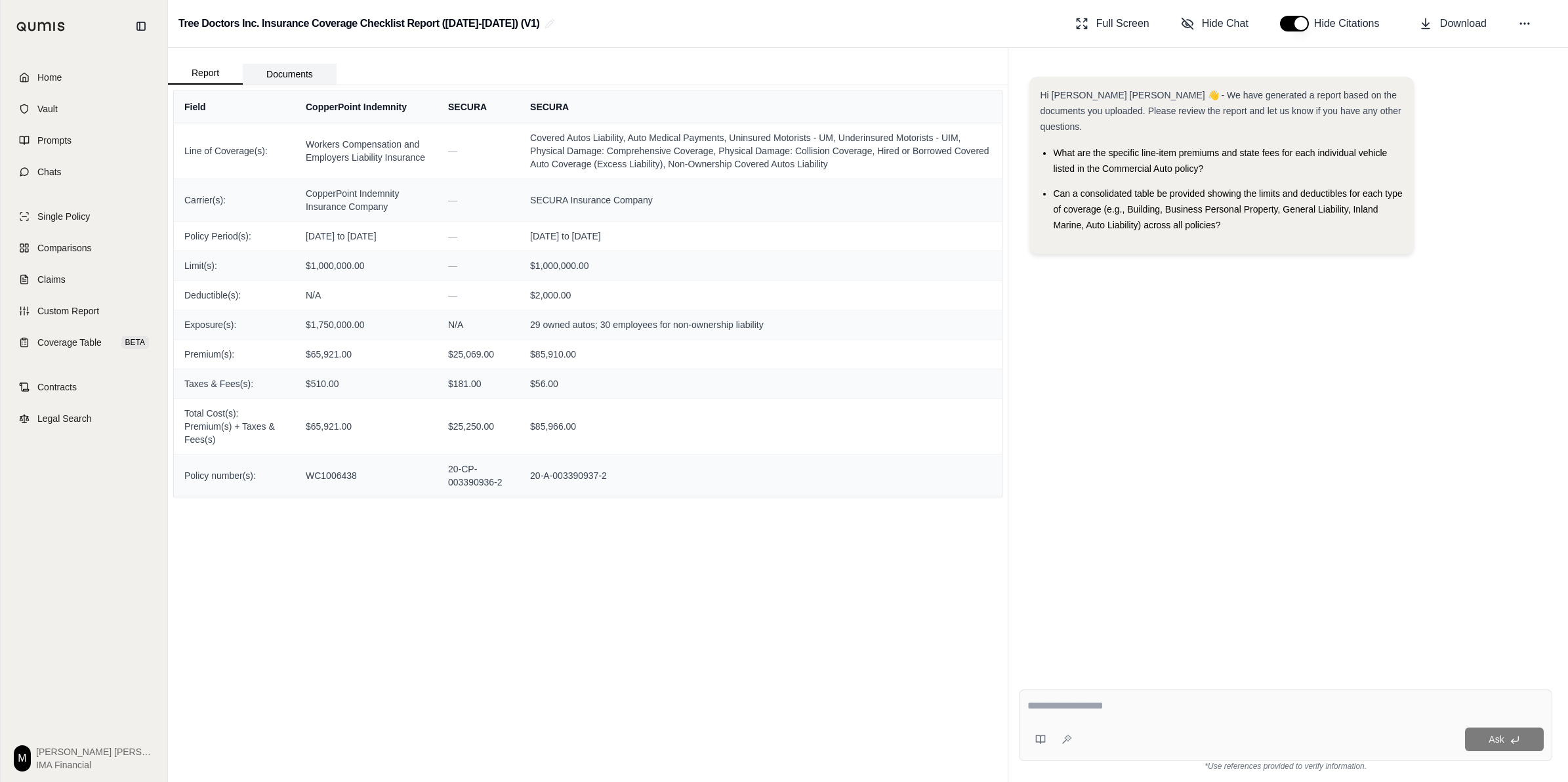
click at [293, 71] on button "Documents" at bounding box center [289, 74] width 94 height 21
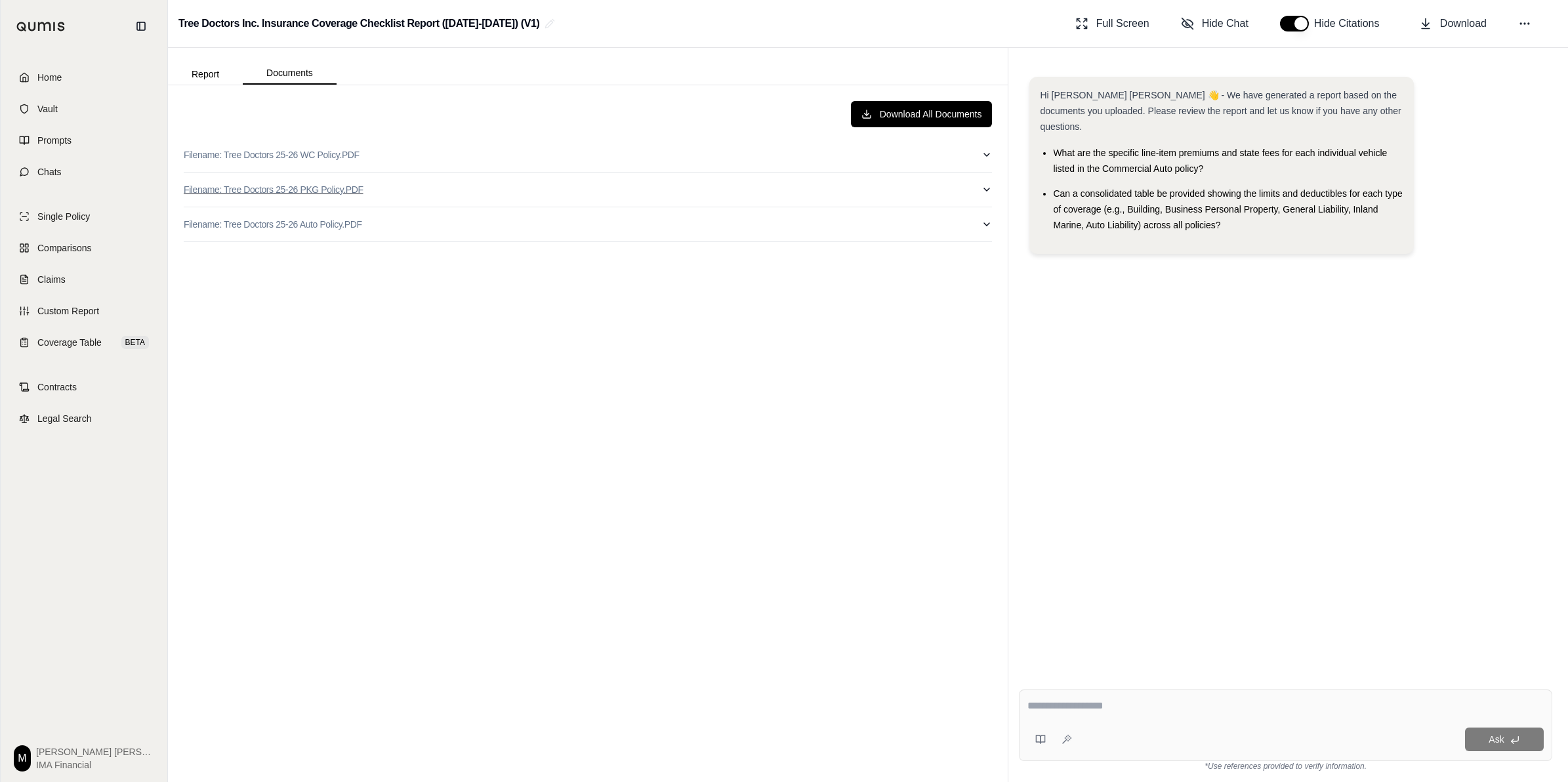
click at [981, 187] on icon "button" at bounding box center [987, 190] width 11 height 11
click at [984, 189] on icon "button" at bounding box center [987, 190] width 5 height 3
click at [216, 70] on button "Report" at bounding box center [205, 74] width 75 height 21
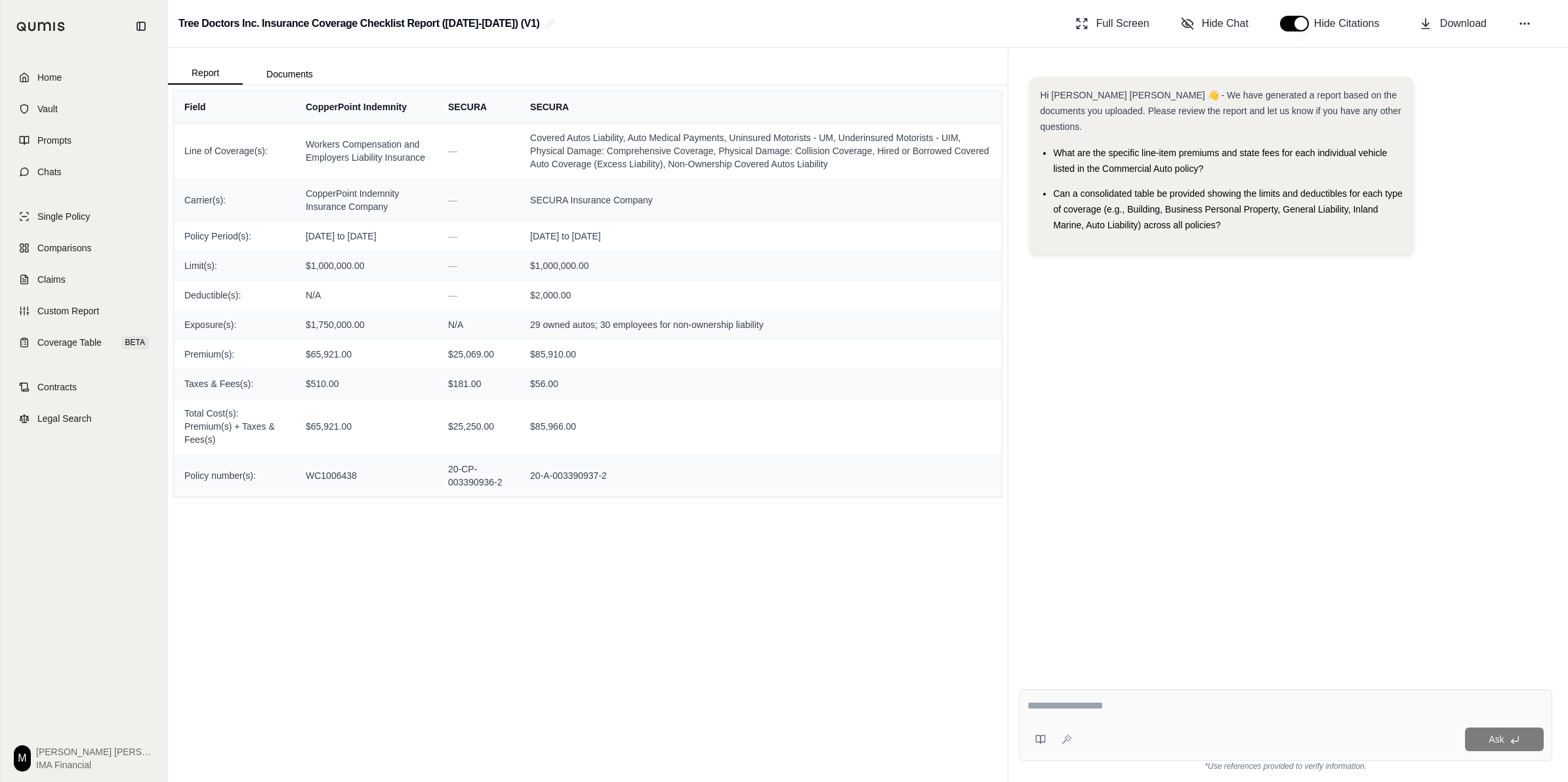
click at [794, 615] on div "Field CopperPoint Indemnity SECURA SECURA Line of Coverage(s): Workers Compensa…" at bounding box center [587, 434] width 839 height 697
